Goal: Information Seeking & Learning: Learn about a topic

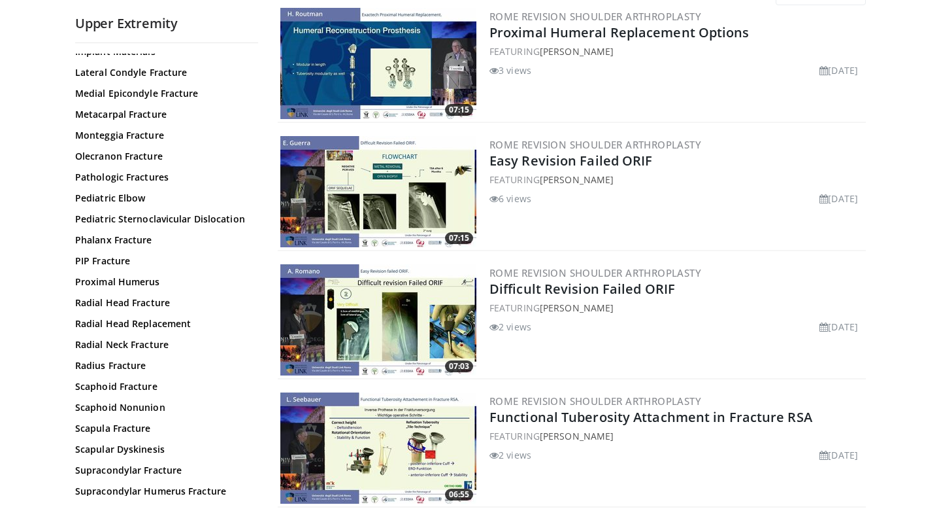
scroll to position [388, 0]
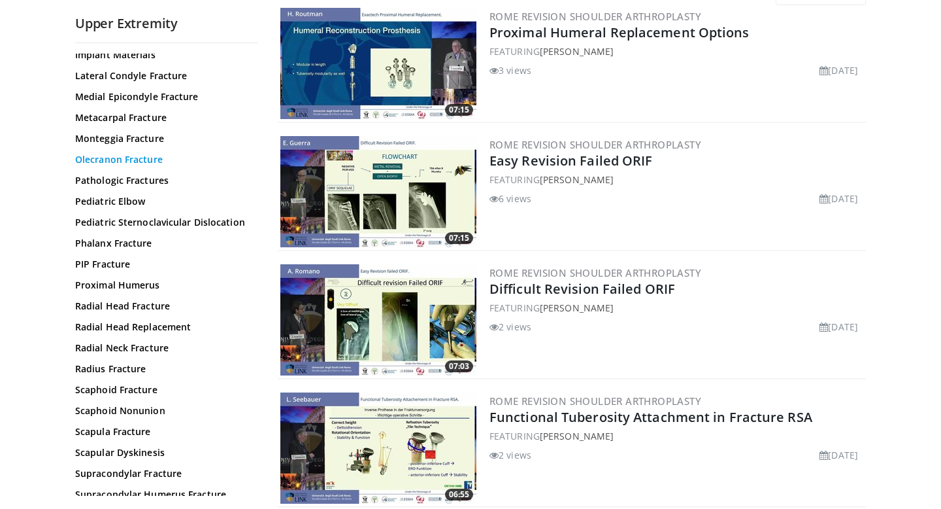
click at [136, 156] on link "Olecranon Fracture" at bounding box center [163, 159] width 176 height 13
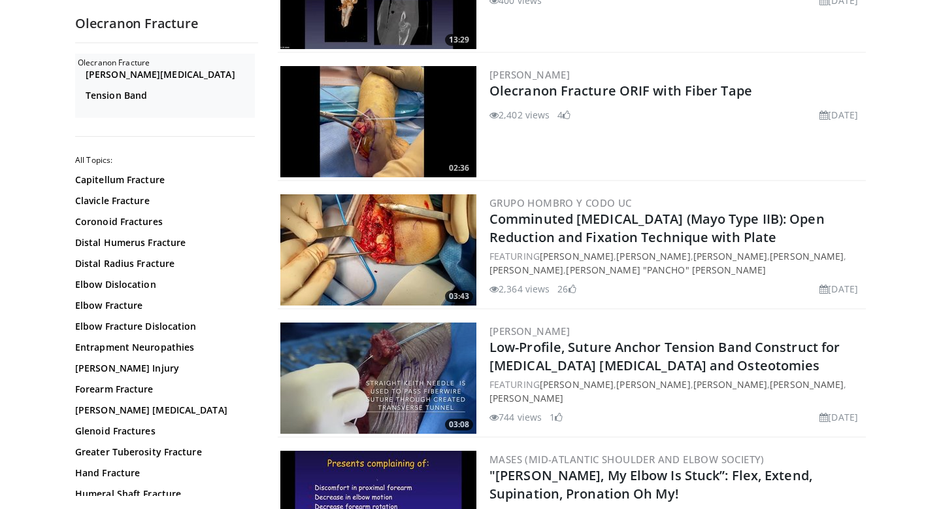
scroll to position [1364, 0]
click at [395, 216] on img at bounding box center [378, 248] width 196 height 111
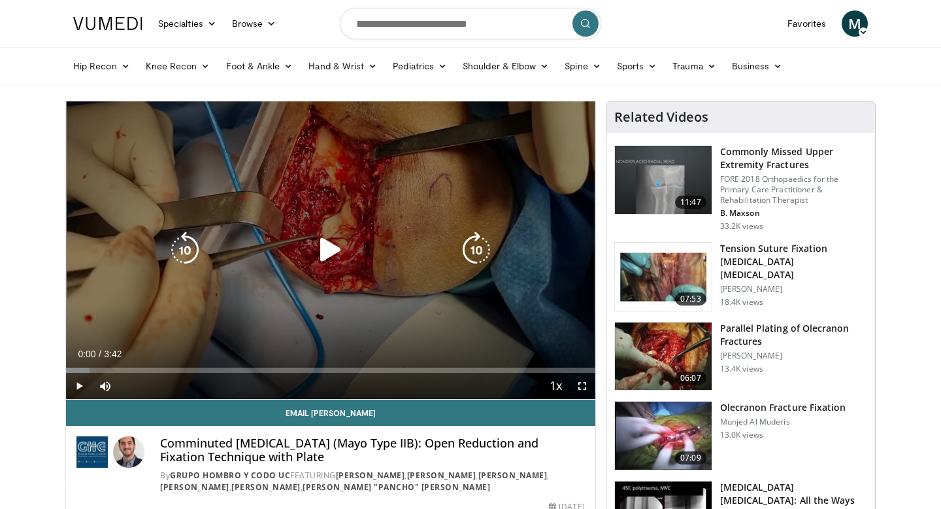
click at [335, 246] on icon "Video Player" at bounding box center [330, 249] width 37 height 37
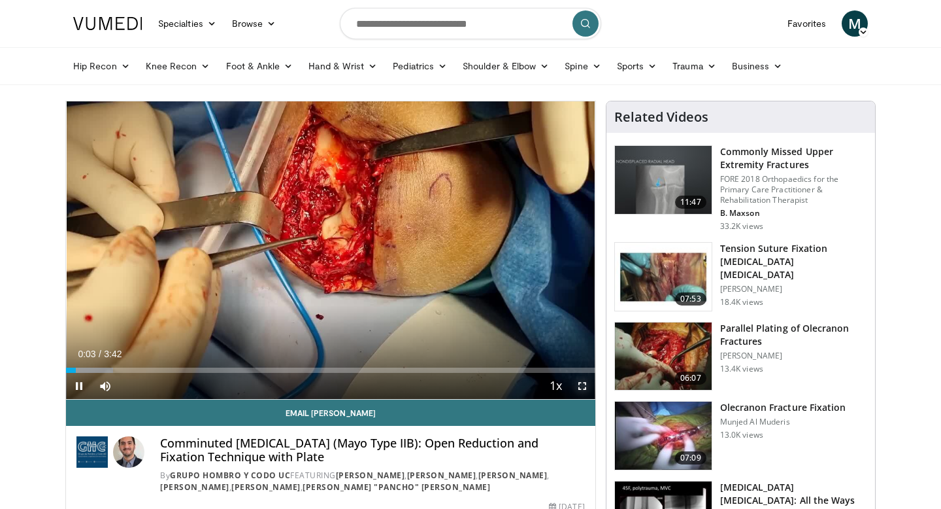
click at [581, 383] on span "Video Player" at bounding box center [582, 386] width 26 height 26
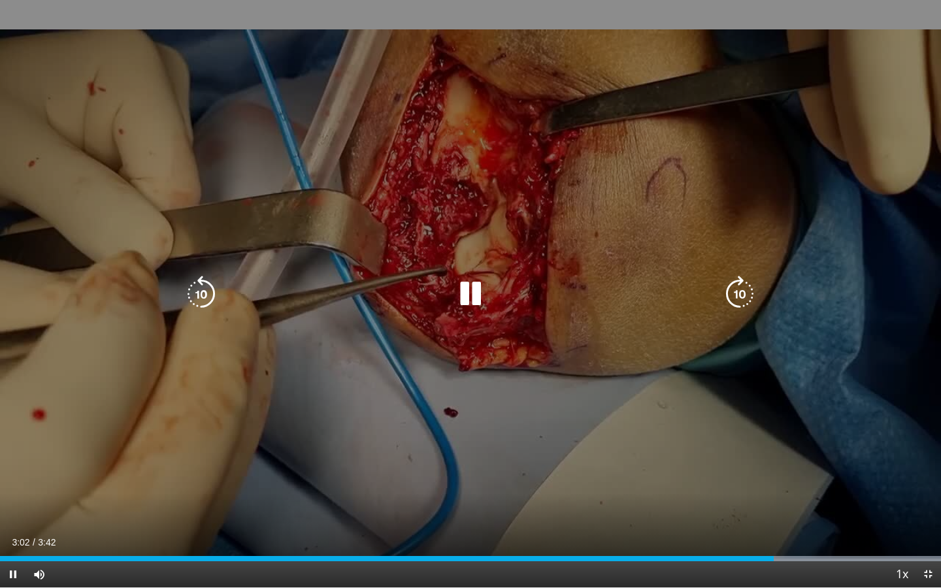
click at [324, 494] on div "10 seconds Tap to unmute" at bounding box center [470, 294] width 941 height 588
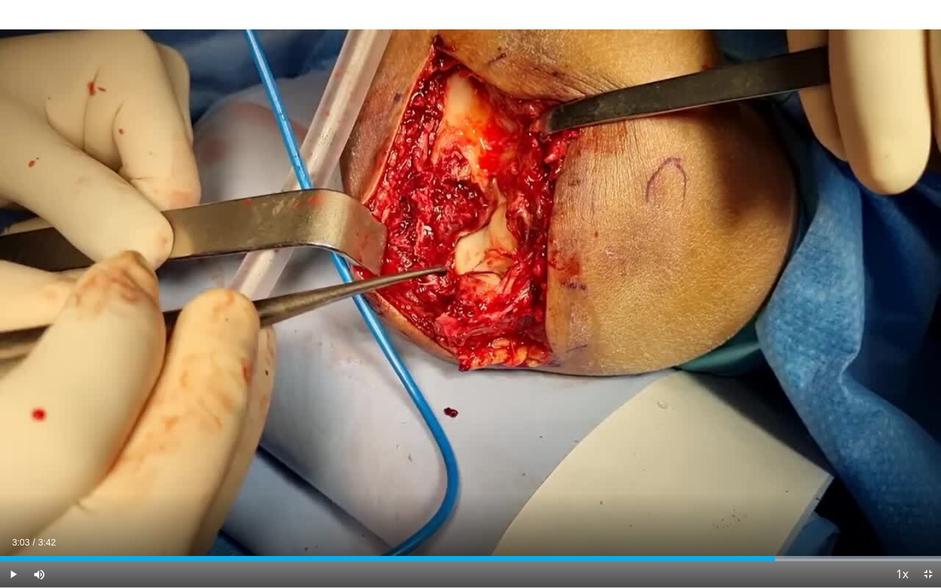
click at [324, 494] on div "10 seconds Tap to unmute" at bounding box center [470, 294] width 941 height 588
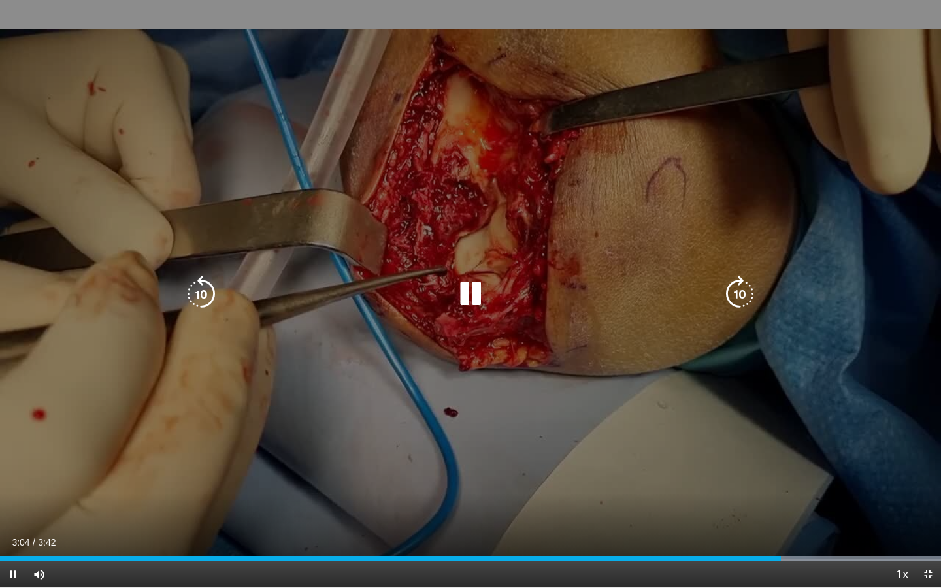
click at [384, 343] on div "10 seconds Tap to unmute" at bounding box center [470, 294] width 941 height 588
click at [356, 409] on div "10 seconds Tap to unmute" at bounding box center [470, 294] width 941 height 588
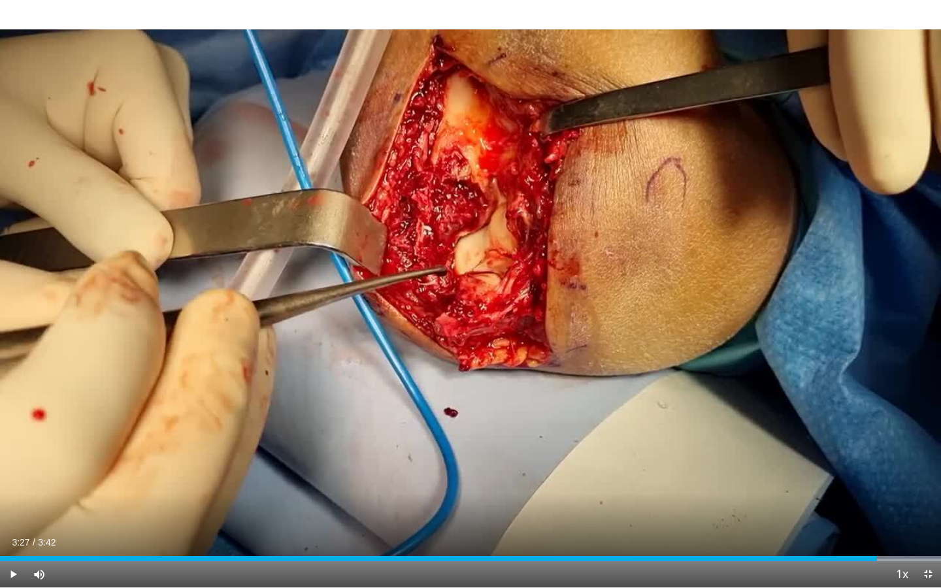
click at [356, 409] on div "10 seconds Tap to unmute" at bounding box center [470, 294] width 941 height 588
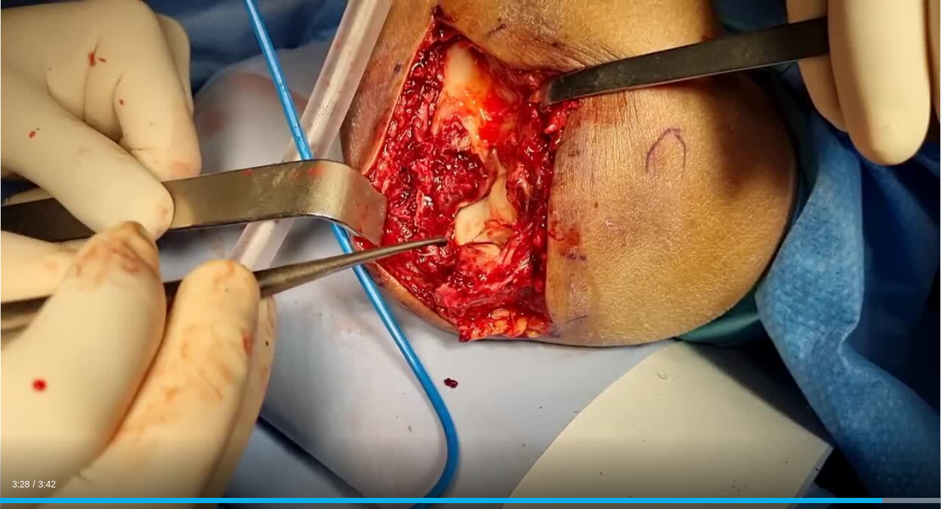
scroll to position [56, 0]
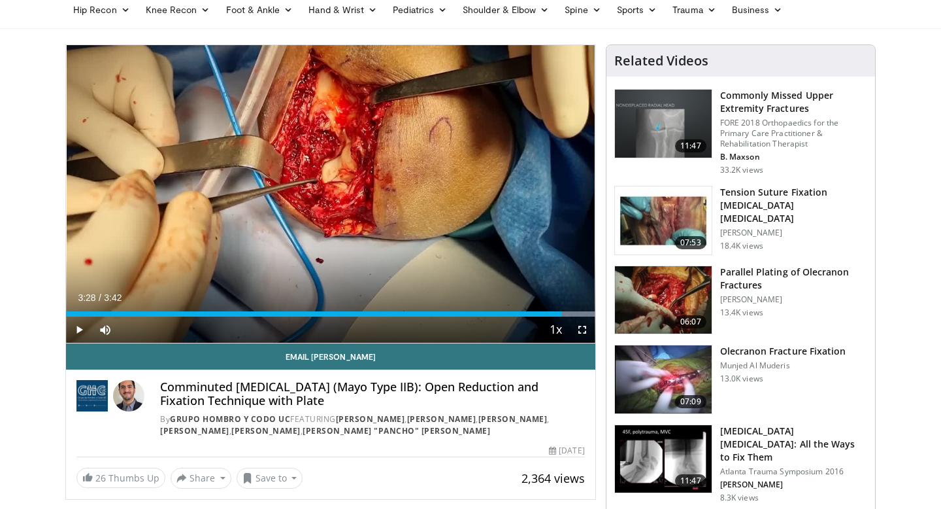
click at [653, 377] on img at bounding box center [663, 379] width 97 height 68
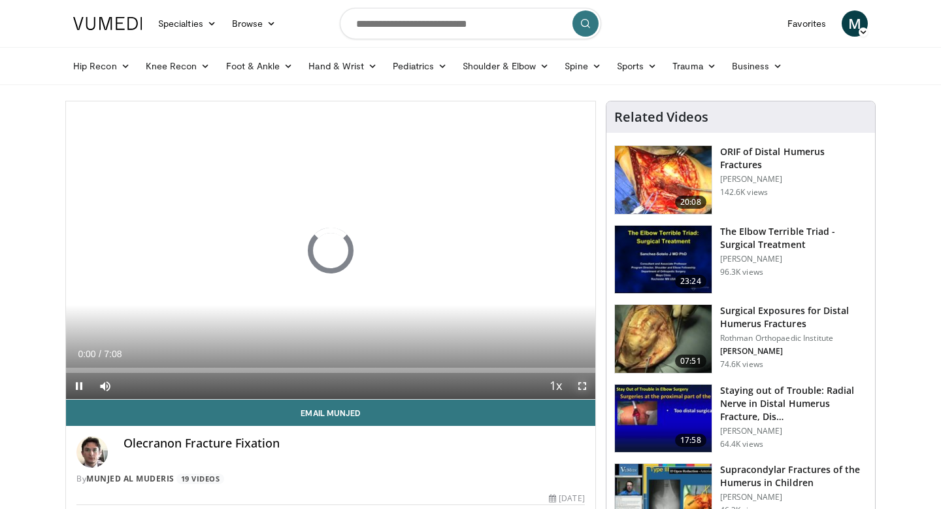
click at [588, 389] on span "Video Player" at bounding box center [582, 386] width 26 height 26
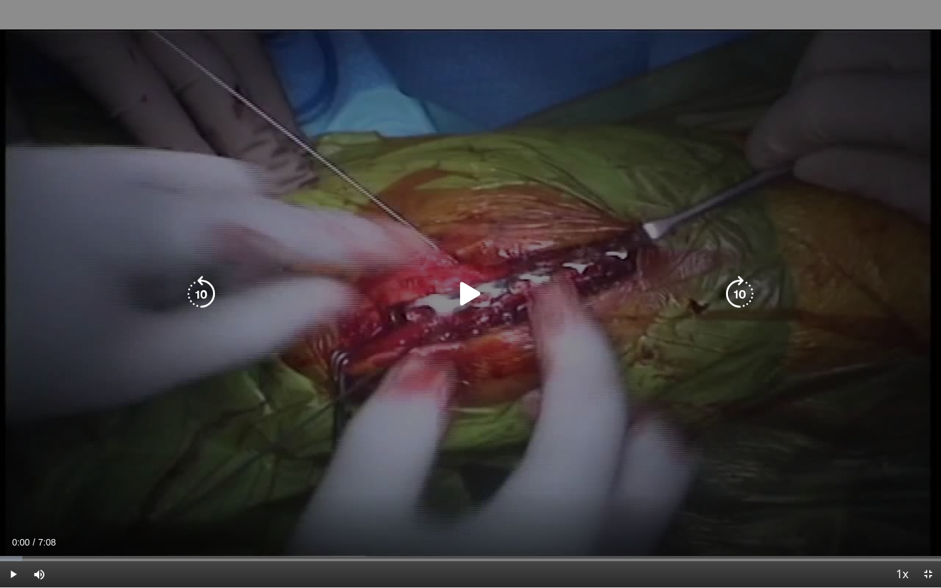
click at [503, 412] on div "10 seconds Tap to unmute" at bounding box center [470, 294] width 941 height 588
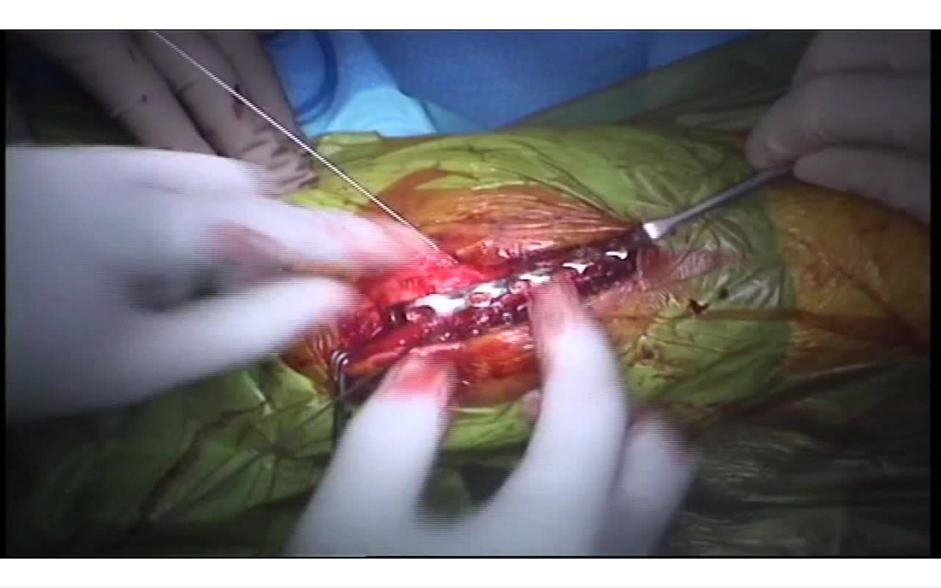
click at [503, 412] on div "10 seconds Tap to unmute" at bounding box center [470, 294] width 941 height 588
